Goal: Information Seeking & Learning: Learn about a topic

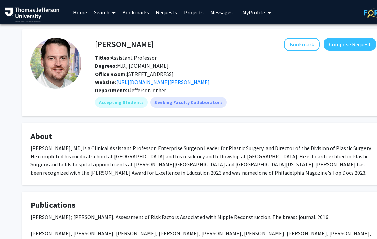
scroll to position [0, 29]
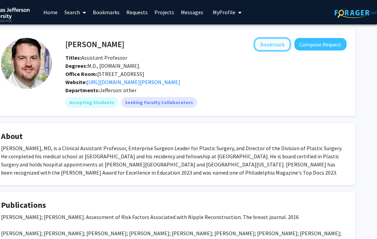
click at [281, 44] on button "Bookmark" at bounding box center [272, 44] width 36 height 13
click at [56, 11] on link "Home" at bounding box center [50, 12] width 21 height 24
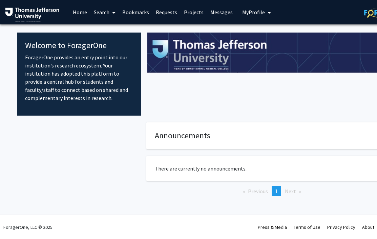
click at [104, 17] on link "Search" at bounding box center [104, 12] width 28 height 24
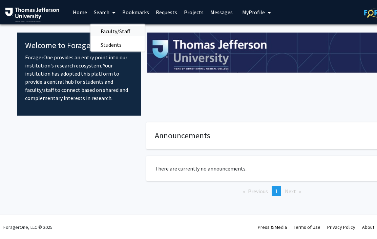
click at [103, 35] on span "Faculty/Staff" at bounding box center [115, 31] width 50 height 14
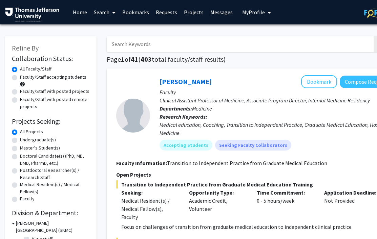
click at [20, 79] on label "Faculty/Staff accepting students" at bounding box center [53, 76] width 66 height 7
click at [20, 78] on input "Faculty/Staff accepting students" at bounding box center [22, 75] width 4 height 4
radio input "true"
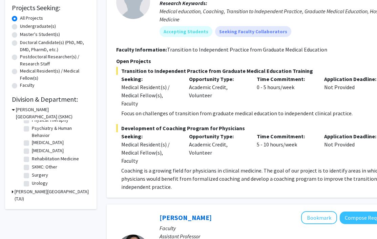
scroll to position [252, 0]
click at [32, 165] on label "SKMC: Other" at bounding box center [44, 165] width 25 height 7
click at [32, 165] on input "SKMC: Other" at bounding box center [34, 164] width 4 height 4
checkbox input "true"
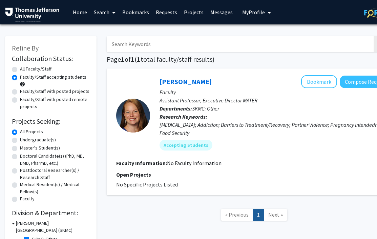
scroll to position [49, 0]
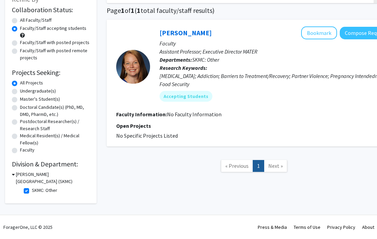
click at [20, 136] on label "Medical Resident(s) / Medical Fellow(s)" at bounding box center [55, 139] width 70 height 14
click at [20, 136] on input "Medical Resident(s) / Medical Fellow(s)" at bounding box center [22, 134] width 4 height 4
radio input "true"
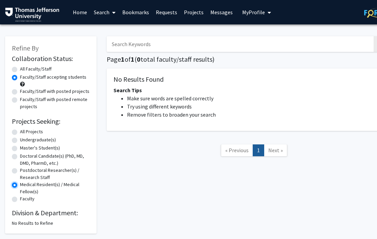
scroll to position [30, 0]
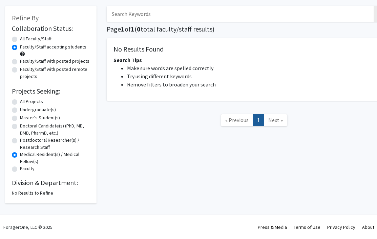
click at [20, 101] on label "All Projects" at bounding box center [31, 101] width 23 height 7
click at [20, 101] on input "All Projects" at bounding box center [22, 100] width 4 height 4
radio input "true"
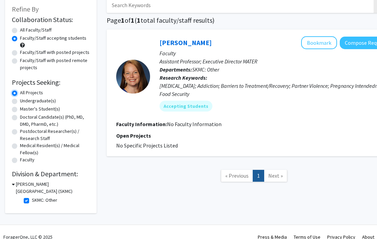
scroll to position [49, 0]
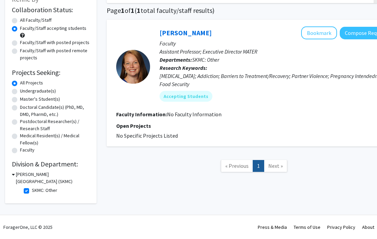
click at [32, 191] on label "SKMC: Other" at bounding box center [44, 190] width 25 height 7
click at [32, 191] on input "SKMC: Other" at bounding box center [34, 189] width 4 height 4
checkbox input "false"
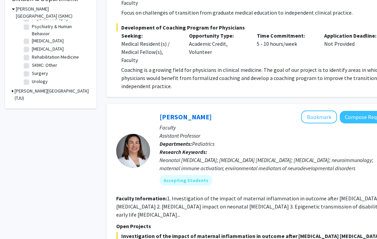
scroll to position [252, 0]
click at [32, 73] on label "Surgery" at bounding box center [40, 72] width 16 height 7
click at [32, 73] on input "Surgery" at bounding box center [34, 71] width 4 height 4
checkbox input "true"
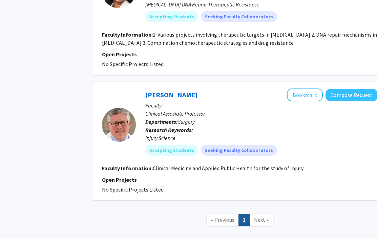
scroll to position [508, 14]
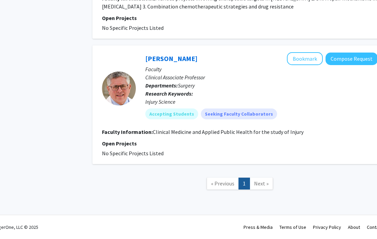
click at [259, 185] on span "Next »" at bounding box center [261, 183] width 15 height 7
click at [252, 181] on link "Next »" at bounding box center [261, 183] width 23 height 12
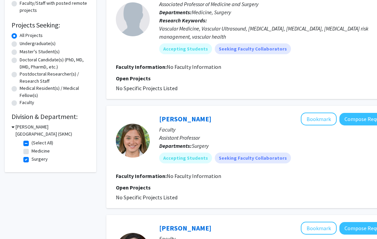
scroll to position [125, 0]
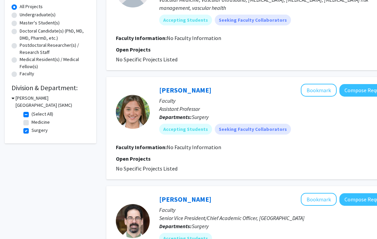
click at [31, 116] on label "(Select All)" at bounding box center [42, 113] width 22 height 7
click at [31, 115] on input "(Select All)" at bounding box center [33, 112] width 4 height 4
checkbox input "false"
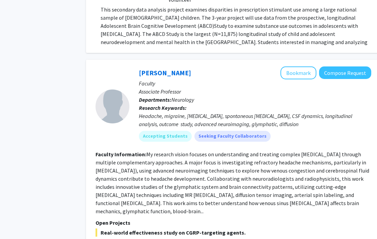
scroll to position [2633, 21]
